Goal: Task Accomplishment & Management: Use online tool/utility

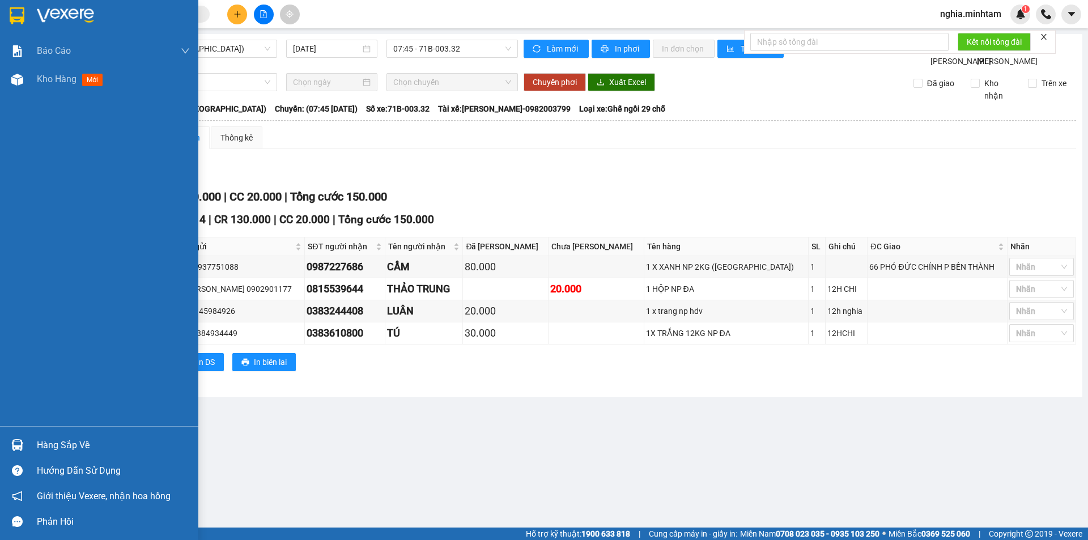
click at [23, 9] on img at bounding box center [17, 15] width 15 height 17
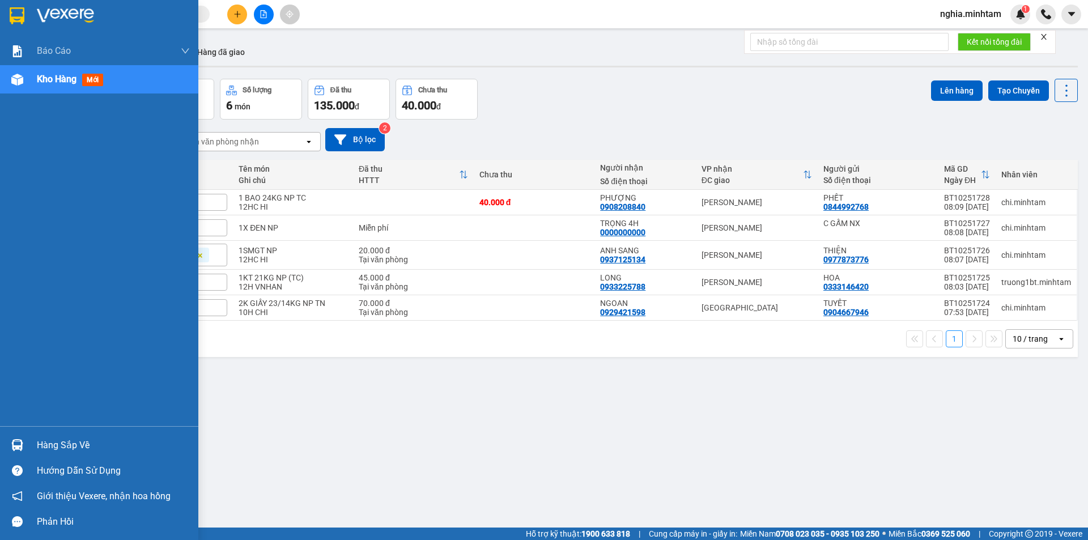
click at [12, 18] on img at bounding box center [17, 15] width 15 height 17
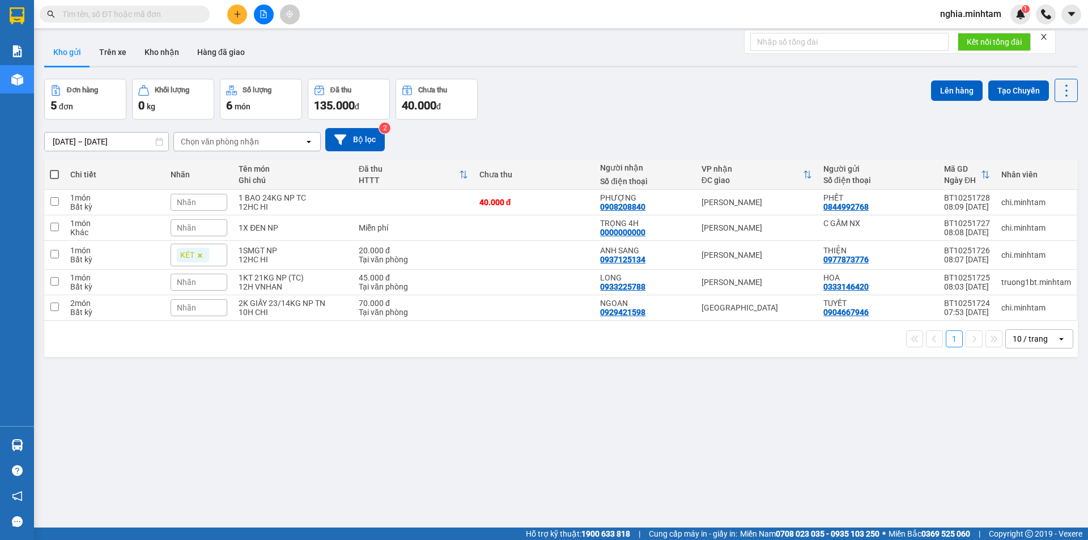
click at [57, 172] on span at bounding box center [54, 174] width 9 height 9
click at [54, 169] on input "checkbox" at bounding box center [54, 169] width 0 height 0
checkbox input "true"
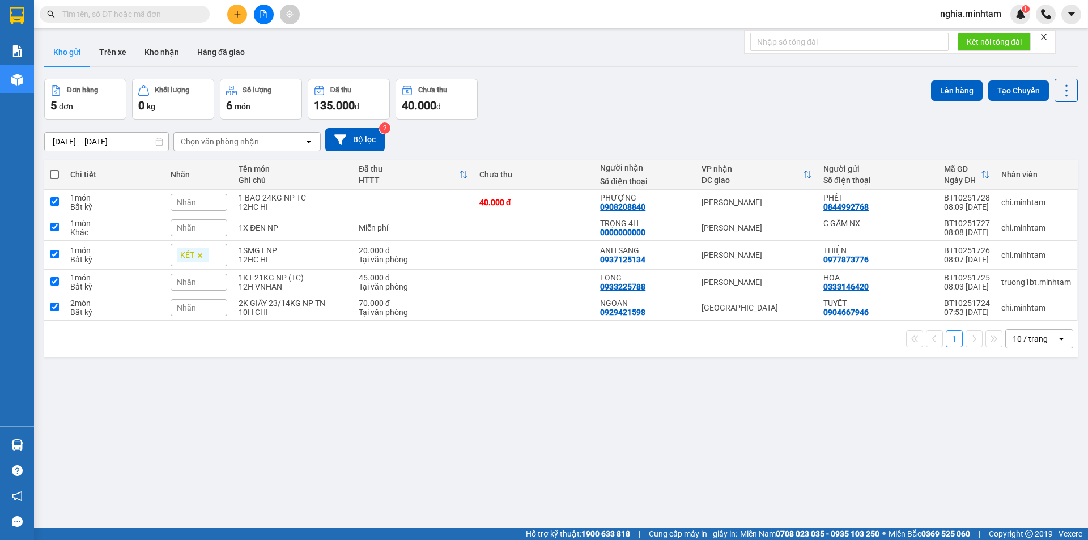
checkbox input "true"
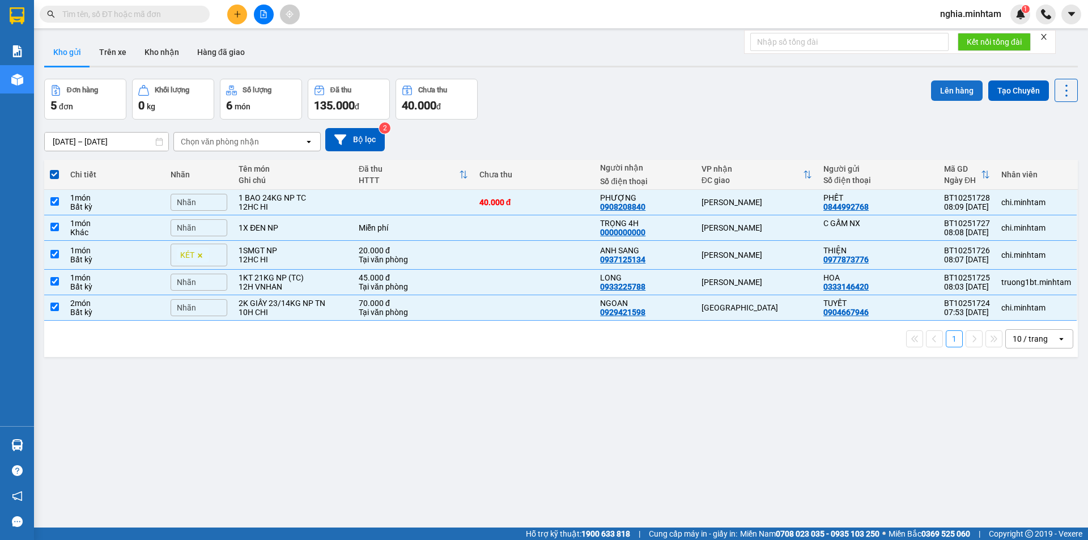
click at [950, 92] on button "Lên hàng" at bounding box center [957, 90] width 52 height 20
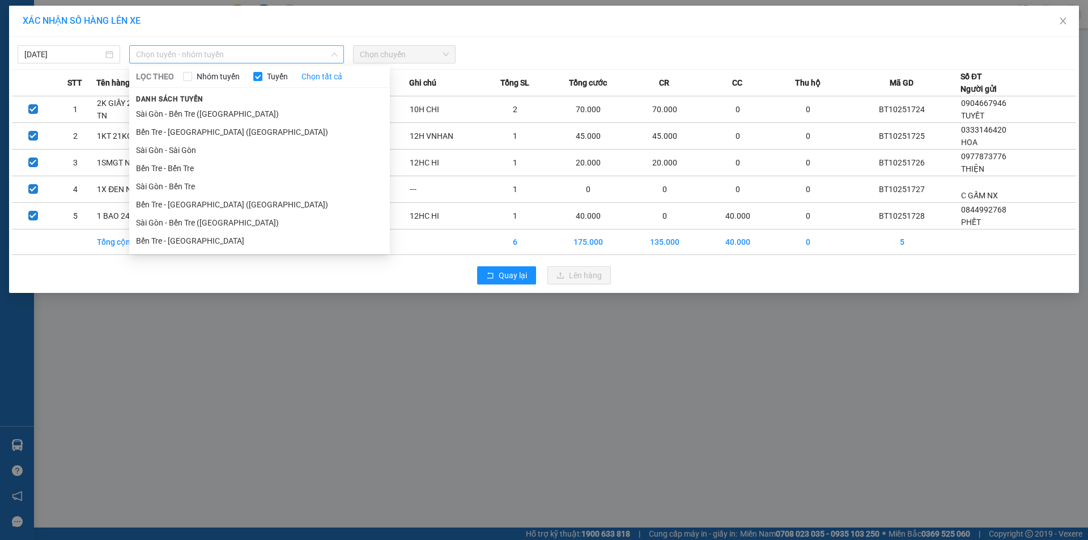
click at [218, 60] on span "Chọn tuyến - nhóm tuyến" at bounding box center [236, 54] width 201 height 17
click at [186, 240] on li "Bến Tre - [GEOGRAPHIC_DATA]" at bounding box center [259, 241] width 261 height 18
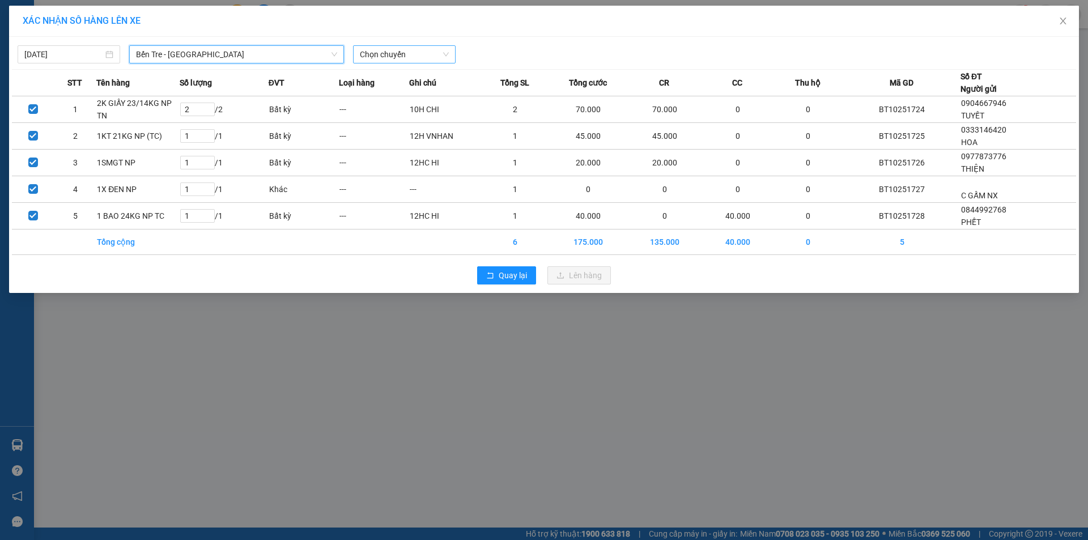
click at [425, 53] on span "Chọn chuyến" at bounding box center [404, 54] width 89 height 17
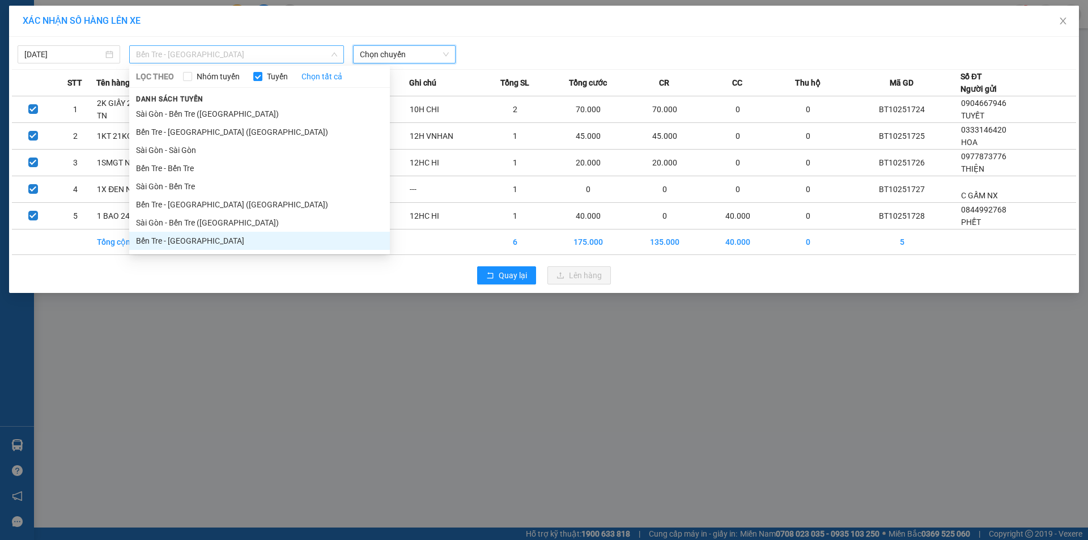
click at [219, 55] on span "Bến Tre - [GEOGRAPHIC_DATA]" at bounding box center [236, 54] width 201 height 17
click at [205, 206] on li "Bến Tre - [GEOGRAPHIC_DATA] ([GEOGRAPHIC_DATA])" at bounding box center [259, 205] width 261 height 18
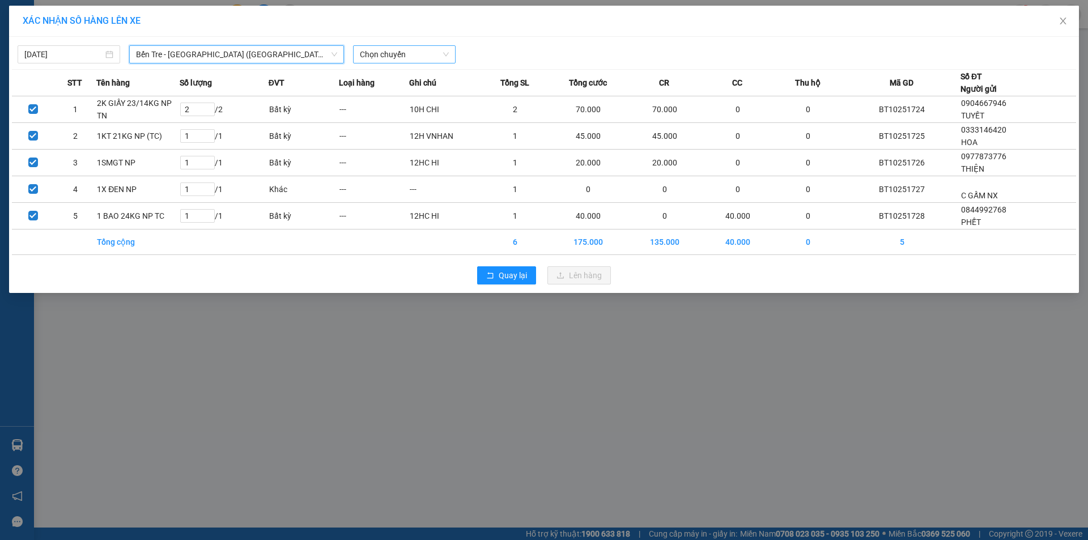
click at [380, 52] on span "Chọn chuyến" at bounding box center [404, 54] width 89 height 17
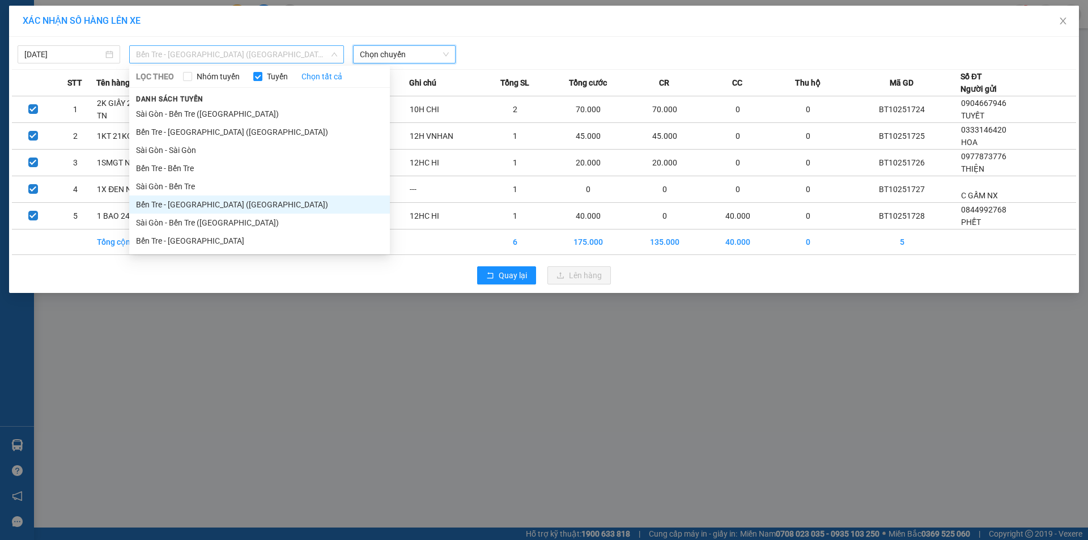
click at [196, 56] on span "Bến Tre - [GEOGRAPHIC_DATA] ([GEOGRAPHIC_DATA])" at bounding box center [236, 54] width 201 height 17
click at [212, 133] on li "Bến Tre - [GEOGRAPHIC_DATA] ([GEOGRAPHIC_DATA])" at bounding box center [259, 132] width 261 height 18
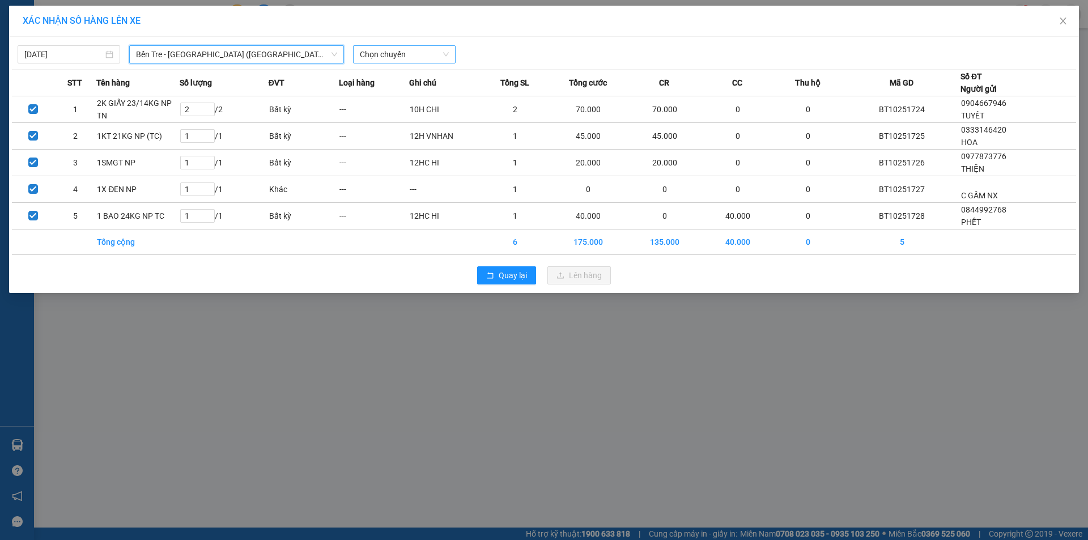
click at [413, 49] on span "Chọn chuyến" at bounding box center [404, 54] width 89 height 17
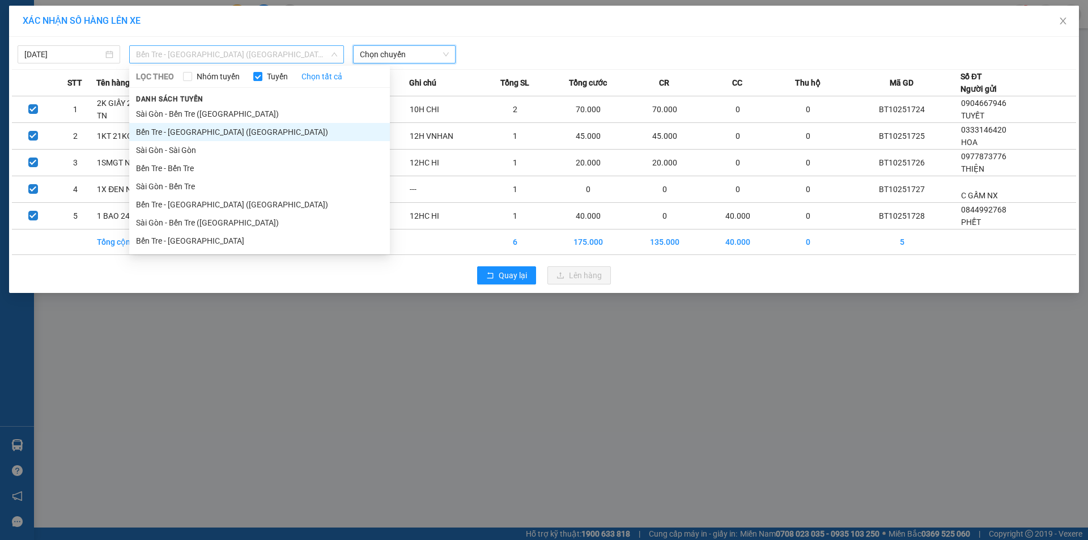
click at [217, 60] on span "Bến Tre - [GEOGRAPHIC_DATA] ([GEOGRAPHIC_DATA])" at bounding box center [236, 54] width 201 height 17
click at [210, 207] on li "Bến Tre - [GEOGRAPHIC_DATA] ([GEOGRAPHIC_DATA])" at bounding box center [259, 205] width 261 height 18
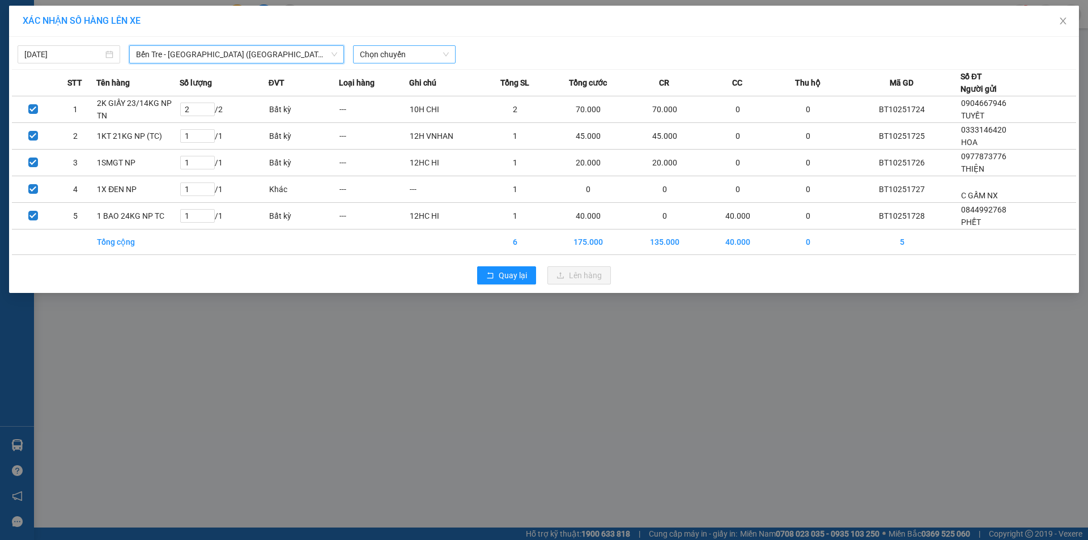
click at [376, 53] on span "Chọn chuyến" at bounding box center [404, 54] width 89 height 17
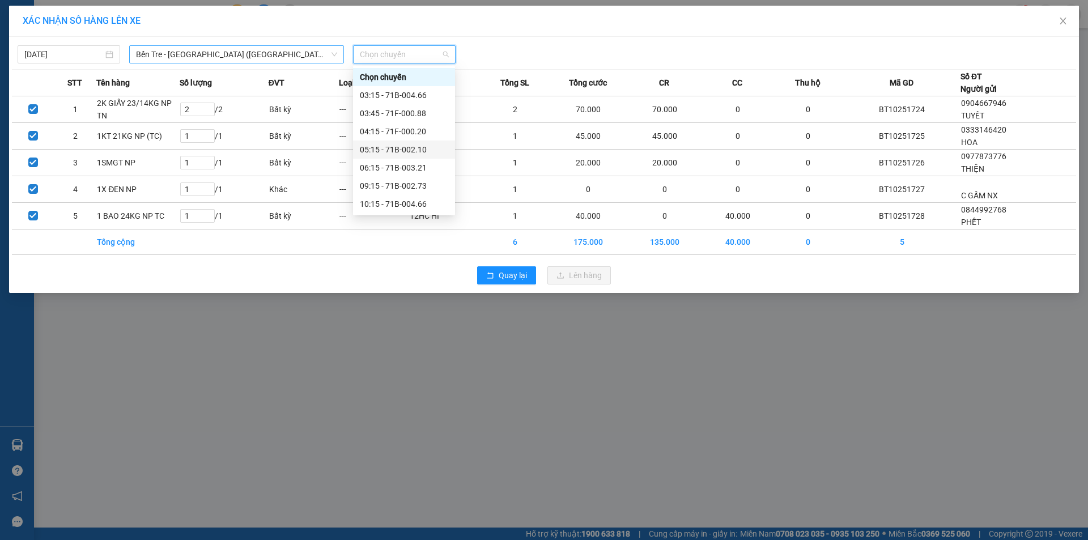
click at [223, 56] on span "Bến Tre - [GEOGRAPHIC_DATA] ([GEOGRAPHIC_DATA])" at bounding box center [236, 54] width 201 height 17
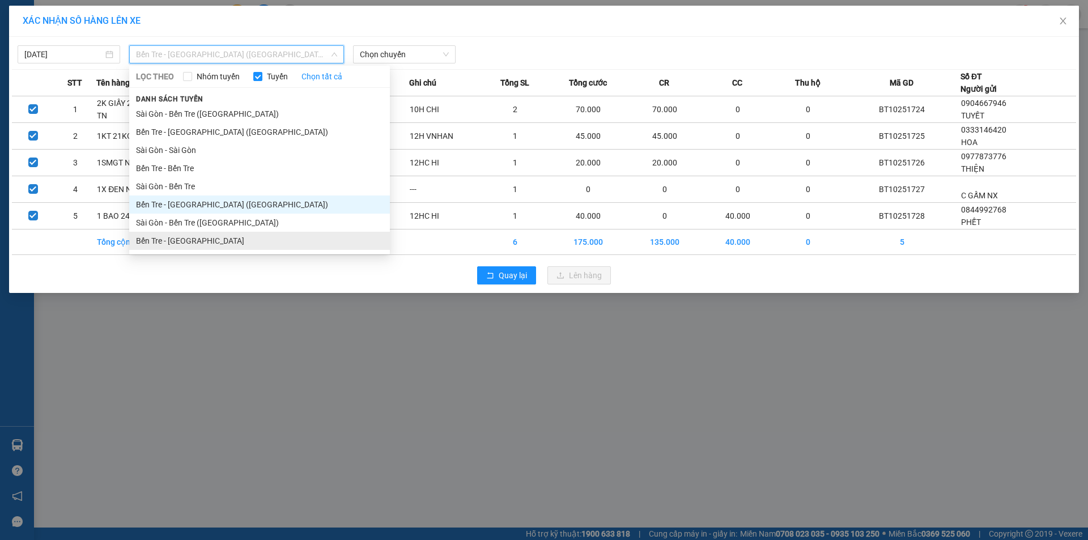
click at [206, 239] on li "Bến Tre - [GEOGRAPHIC_DATA]" at bounding box center [259, 241] width 261 height 18
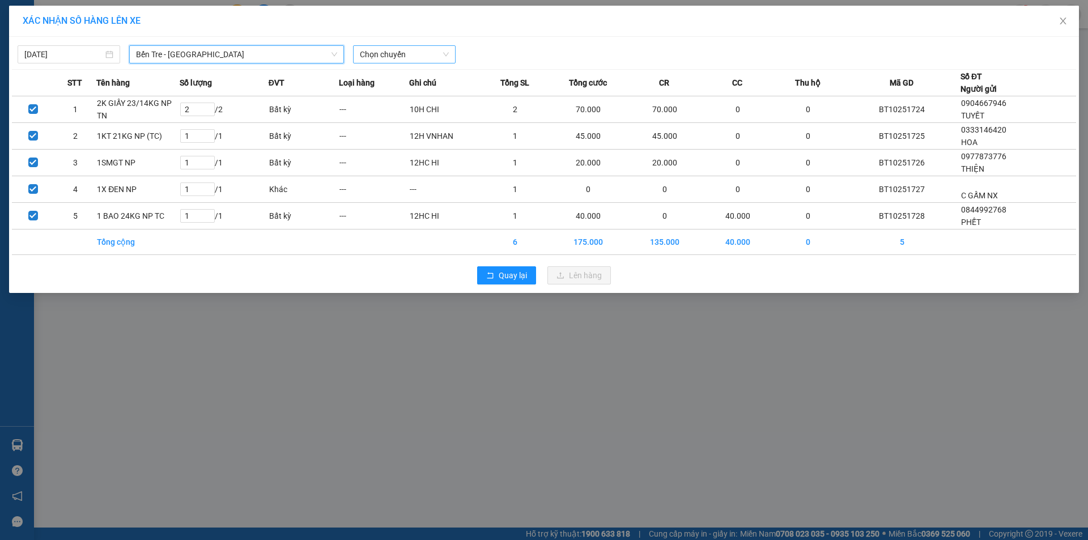
click at [366, 55] on span "Chọn chuyến" at bounding box center [404, 54] width 89 height 17
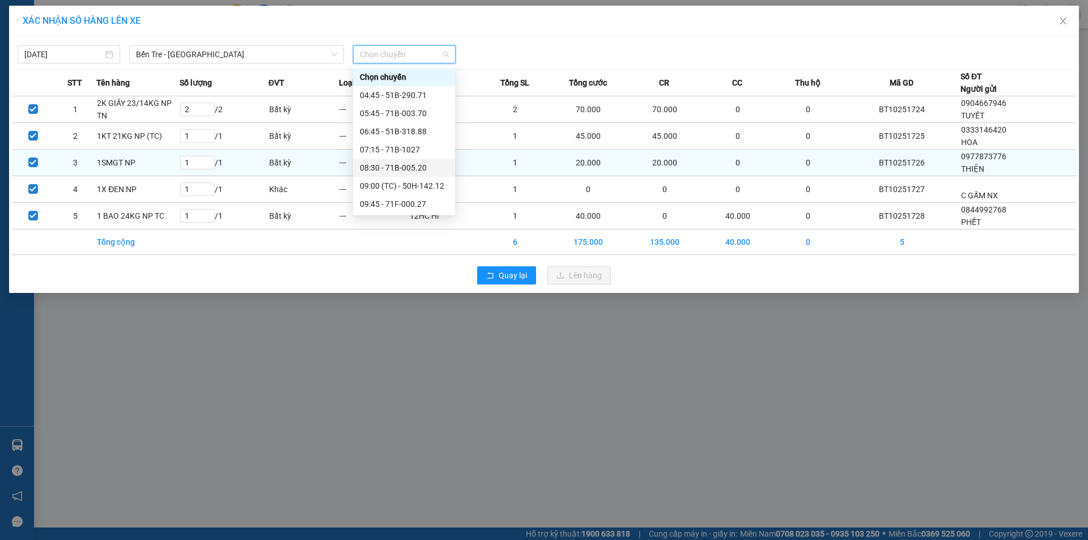
click at [399, 168] on div "08:30 - 71B-005.20" at bounding box center [404, 168] width 88 height 12
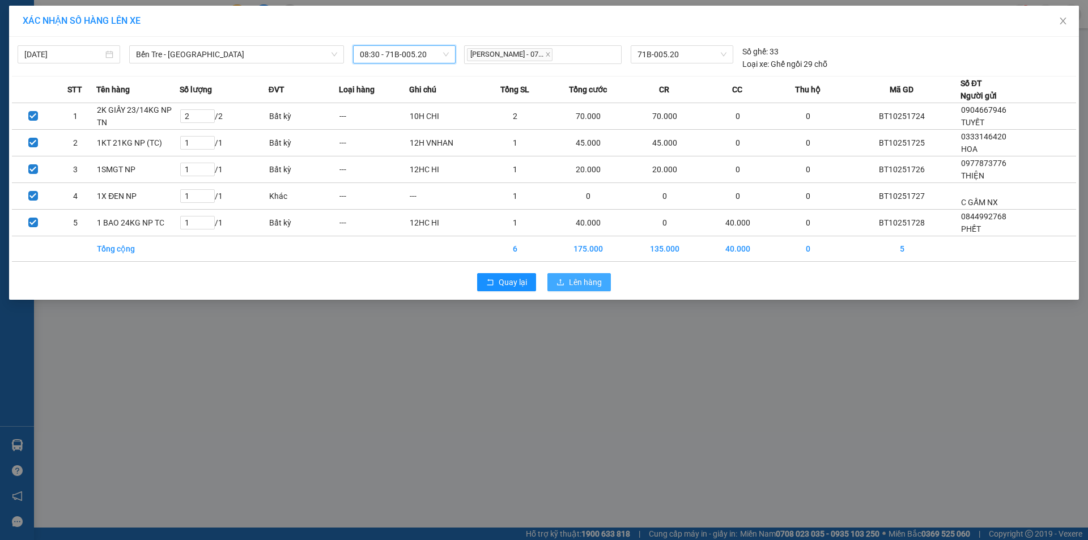
click at [574, 285] on span "Lên hàng" at bounding box center [585, 282] width 33 height 12
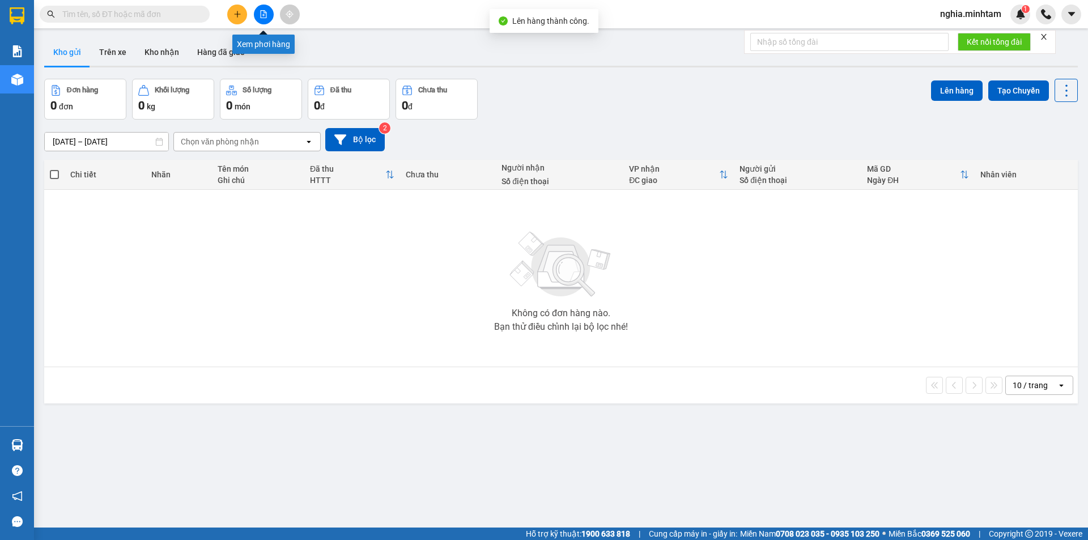
click at [261, 11] on icon "file-add" at bounding box center [264, 14] width 8 height 8
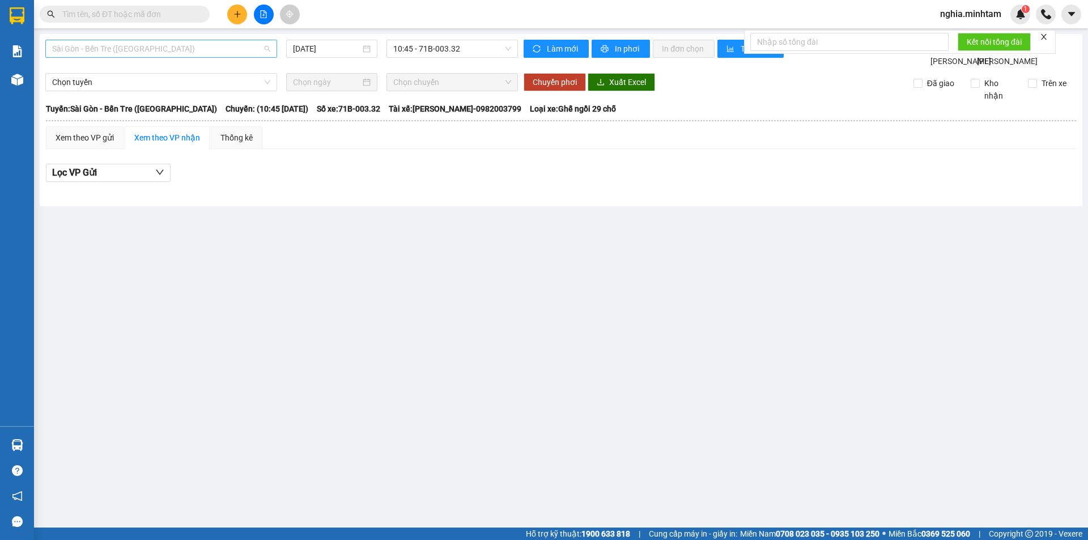
click at [202, 46] on span "Sài Gòn - Bến Tre ([GEOGRAPHIC_DATA])" at bounding box center [161, 48] width 218 height 17
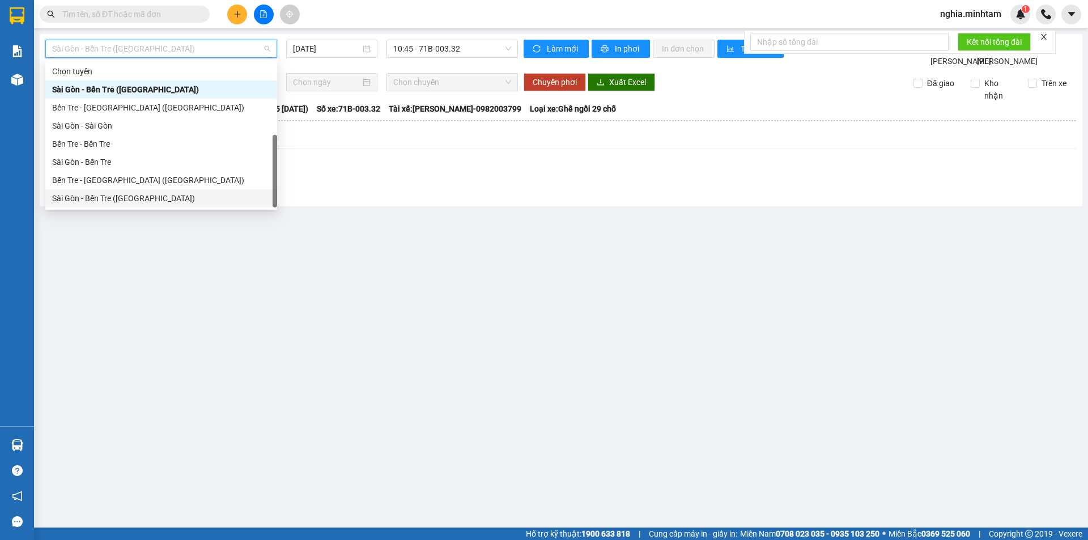
scroll to position [18, 0]
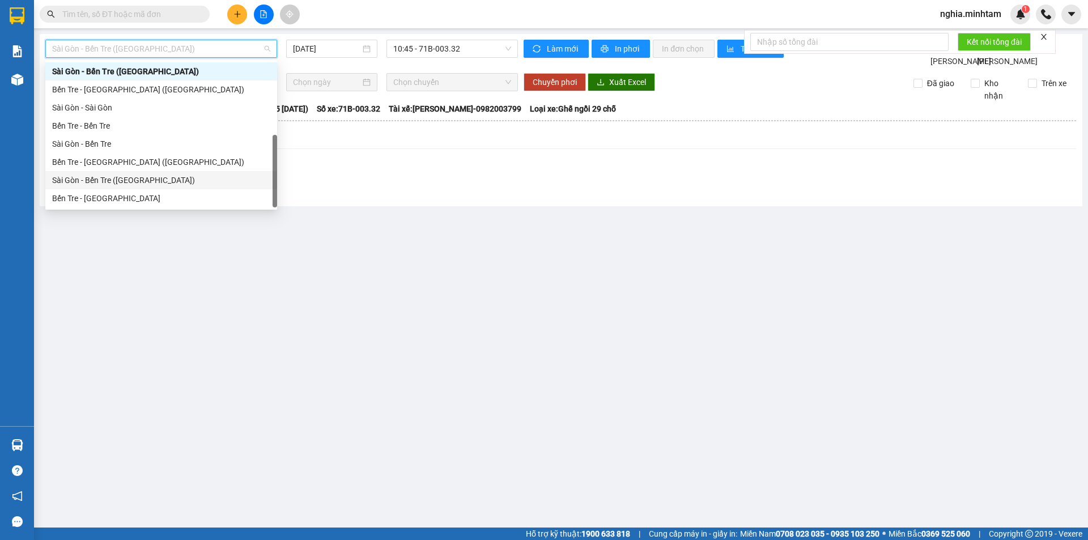
click at [205, 197] on div "Bến Tre - [GEOGRAPHIC_DATA]" at bounding box center [161, 198] width 218 height 12
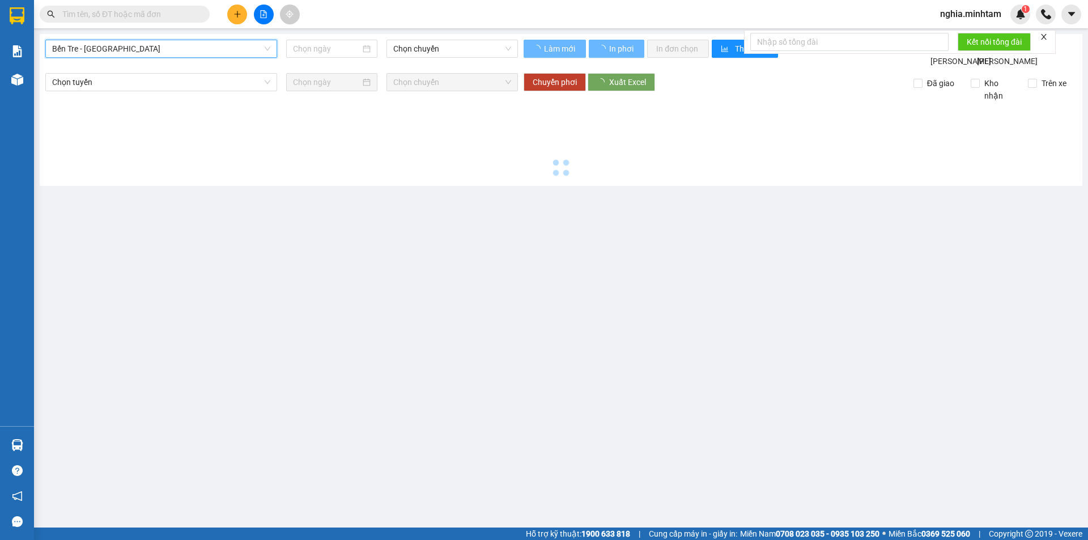
type input "[DATE]"
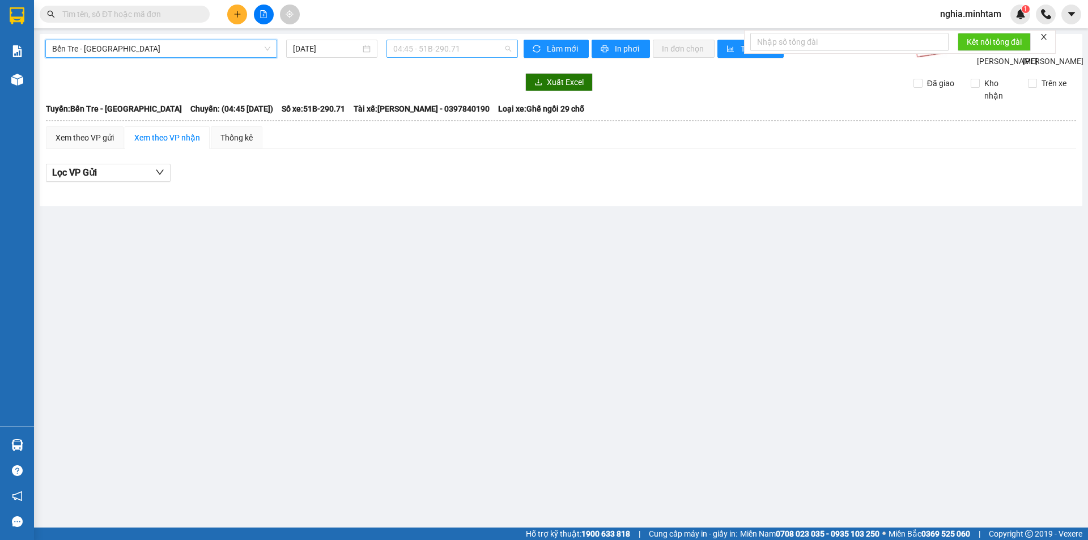
click at [414, 50] on span "04:45 - 51B-290.71" at bounding box center [452, 48] width 118 height 17
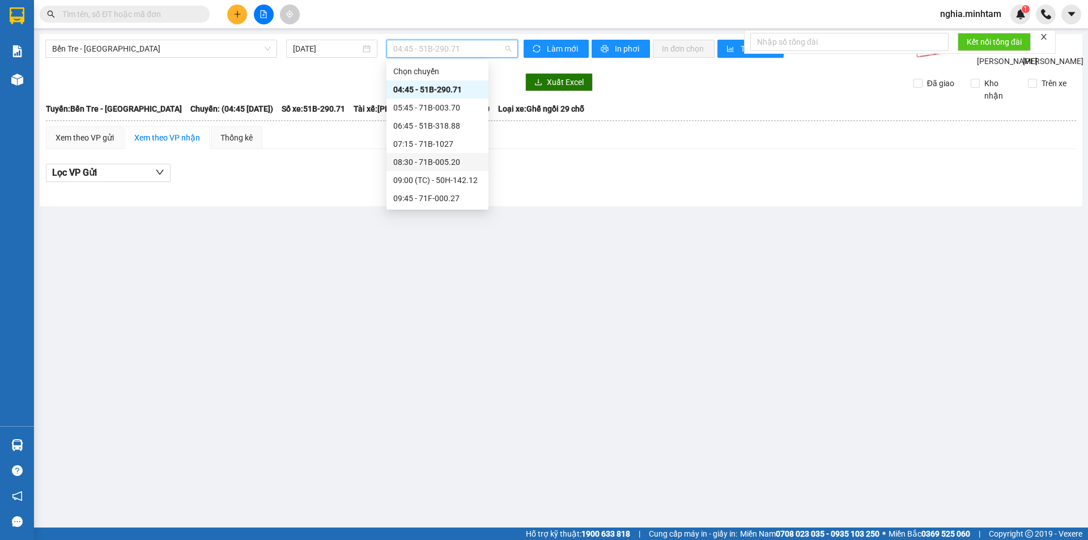
click at [426, 160] on div "08:30 - 71B-005.20" at bounding box center [437, 162] width 88 height 12
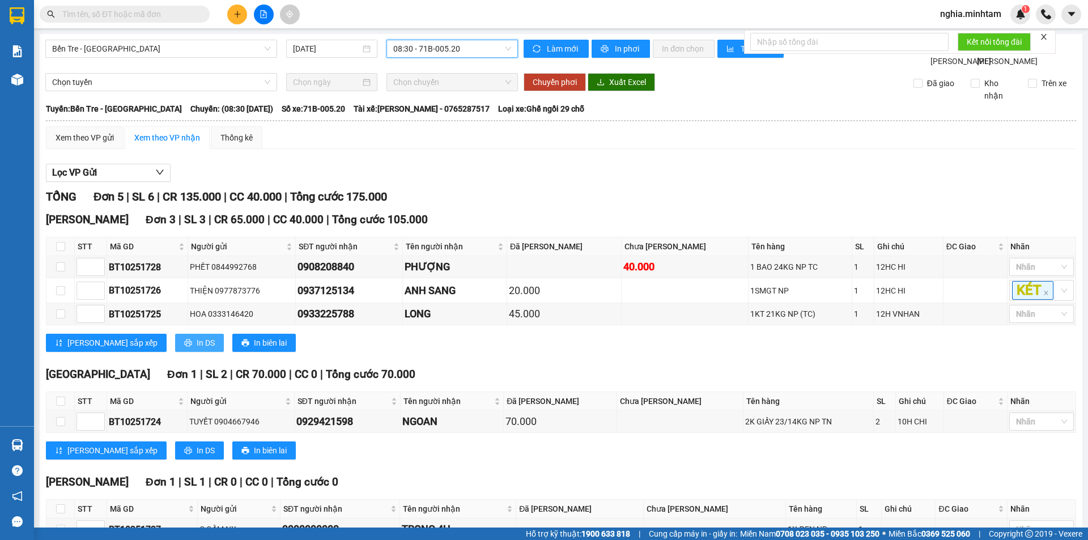
click at [197, 349] on span "In DS" at bounding box center [206, 343] width 18 height 12
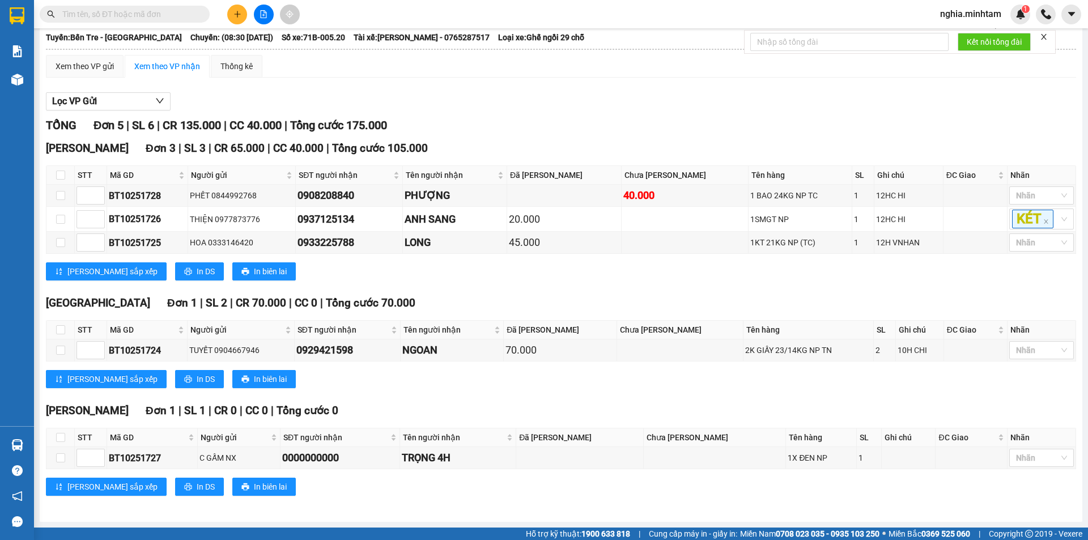
scroll to position [84, 0]
